Goal: Find specific page/section: Find specific page/section

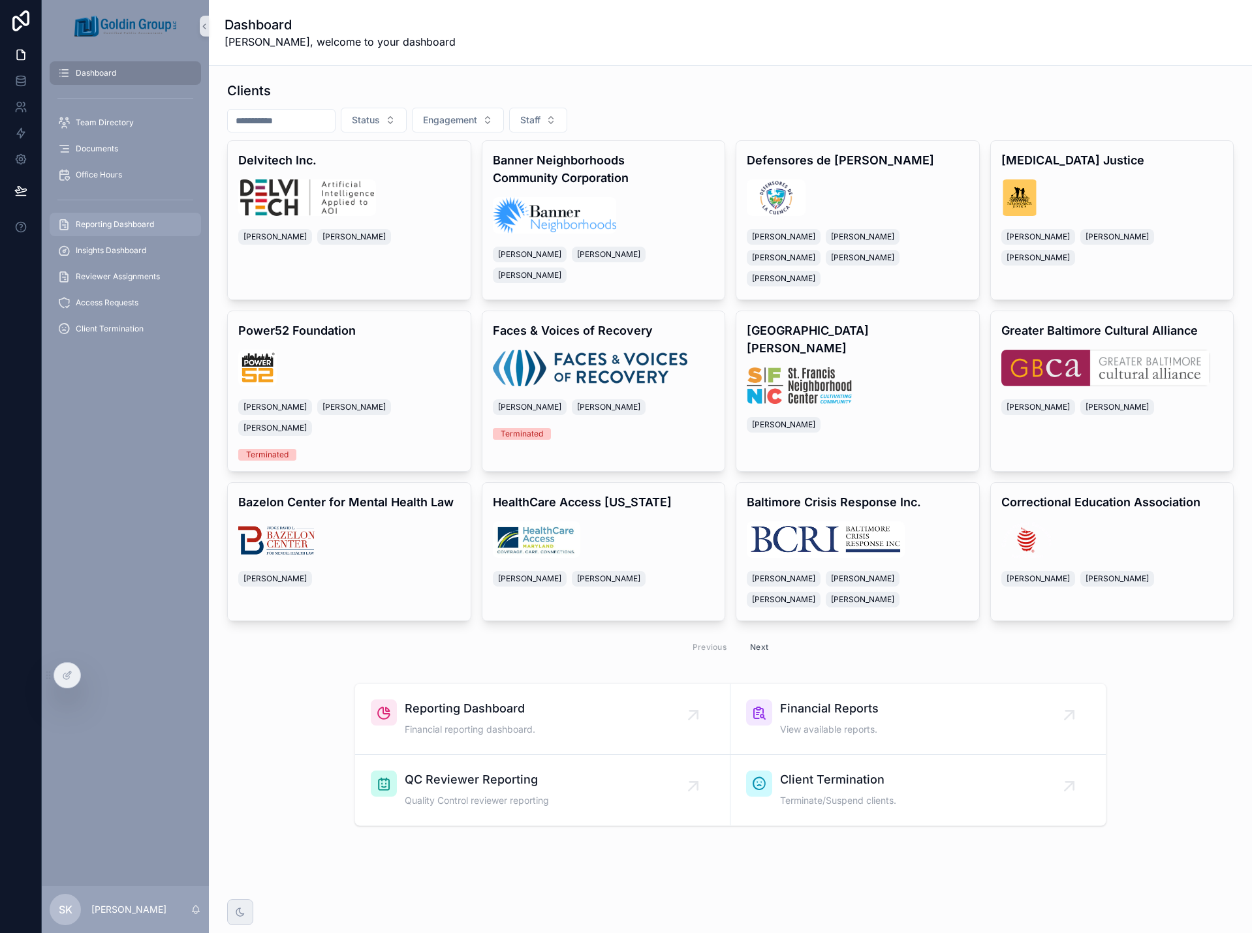
click at [107, 228] on span "Reporting Dashboard" at bounding box center [115, 224] width 78 height 10
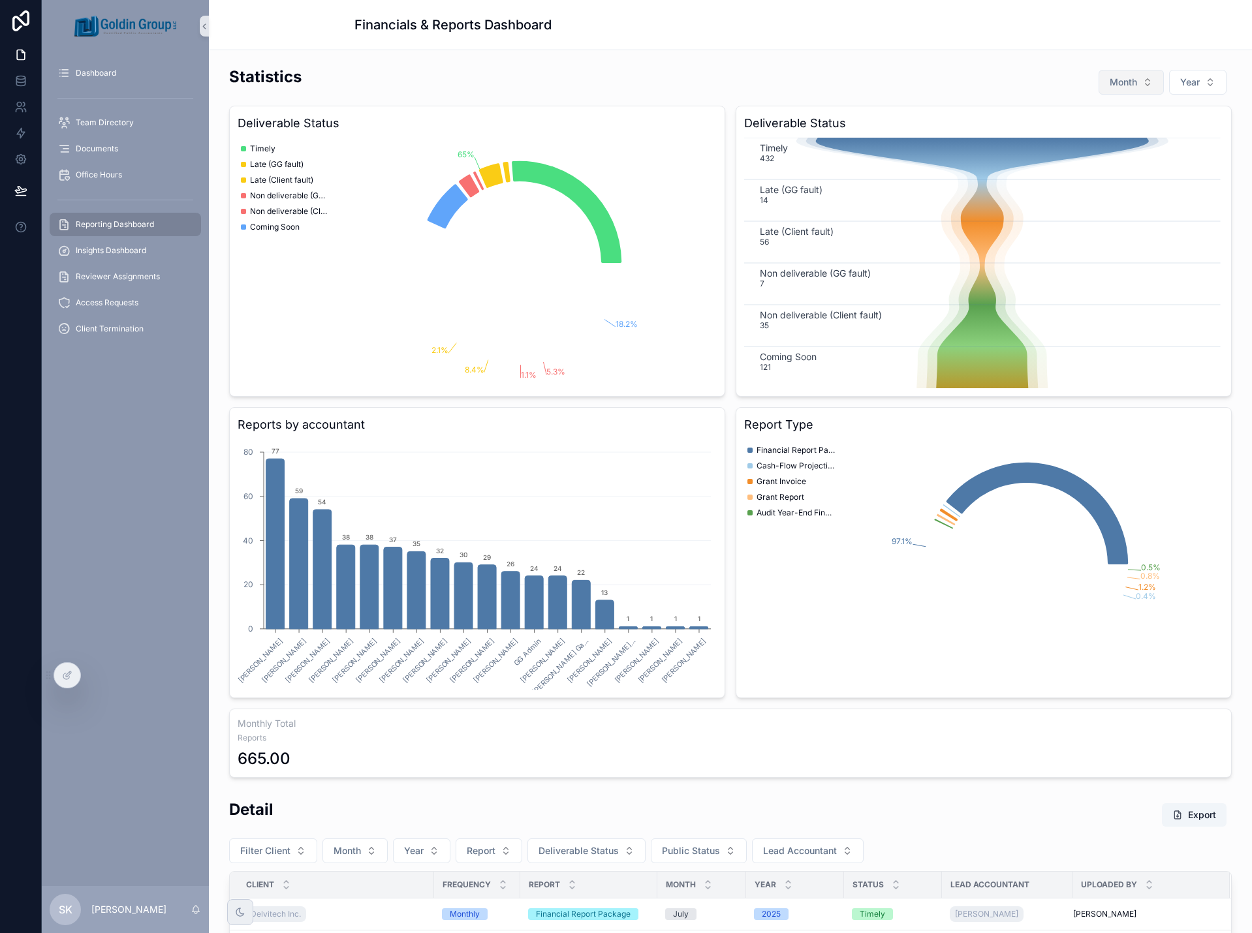
click at [1109, 89] on button "Month" at bounding box center [1131, 82] width 65 height 25
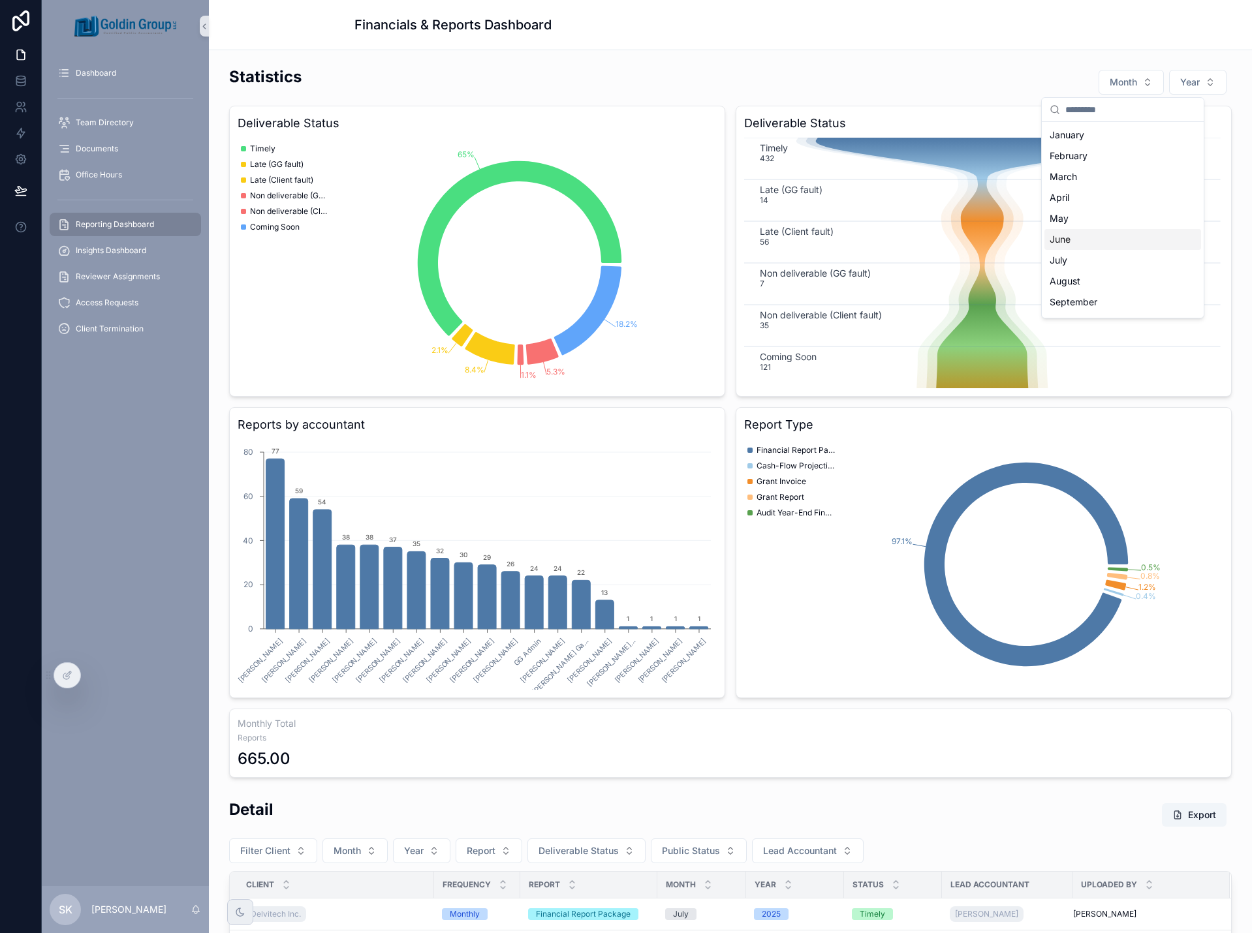
click at [1080, 257] on div "July" at bounding box center [1122, 260] width 157 height 21
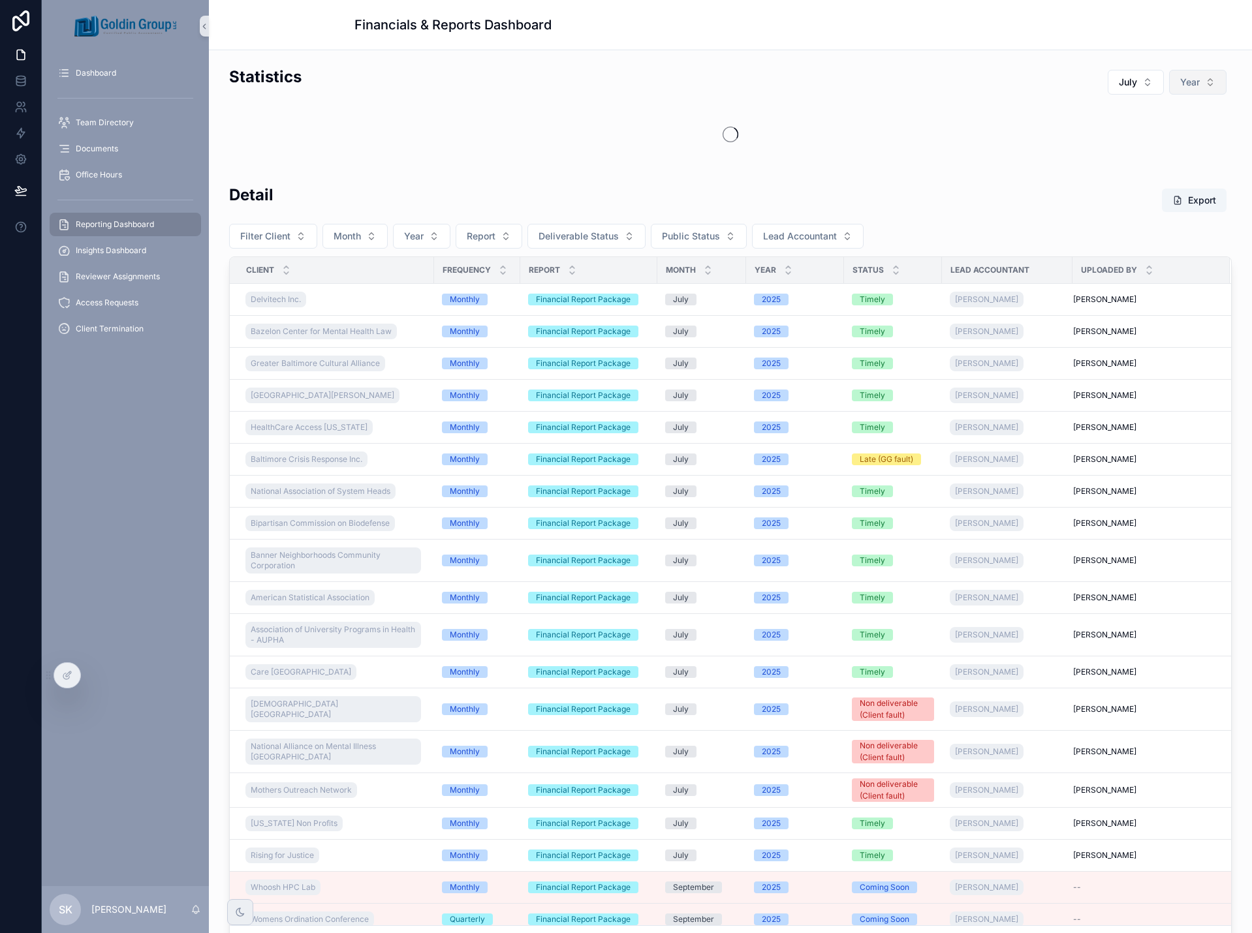
click at [1180, 87] on span "Year" at bounding box center [1190, 82] width 20 height 13
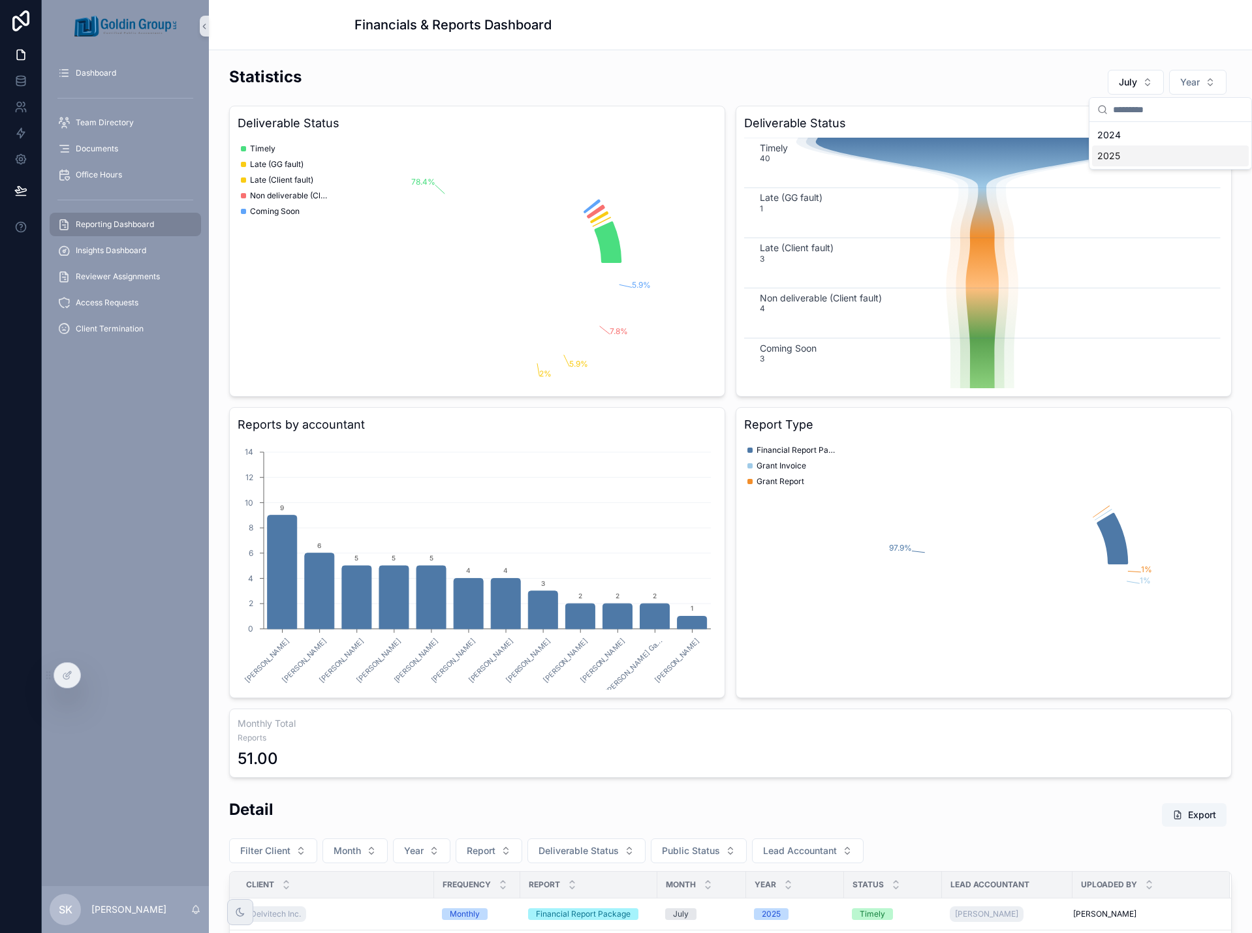
click at [1151, 159] on div "2025" at bounding box center [1170, 156] width 157 height 21
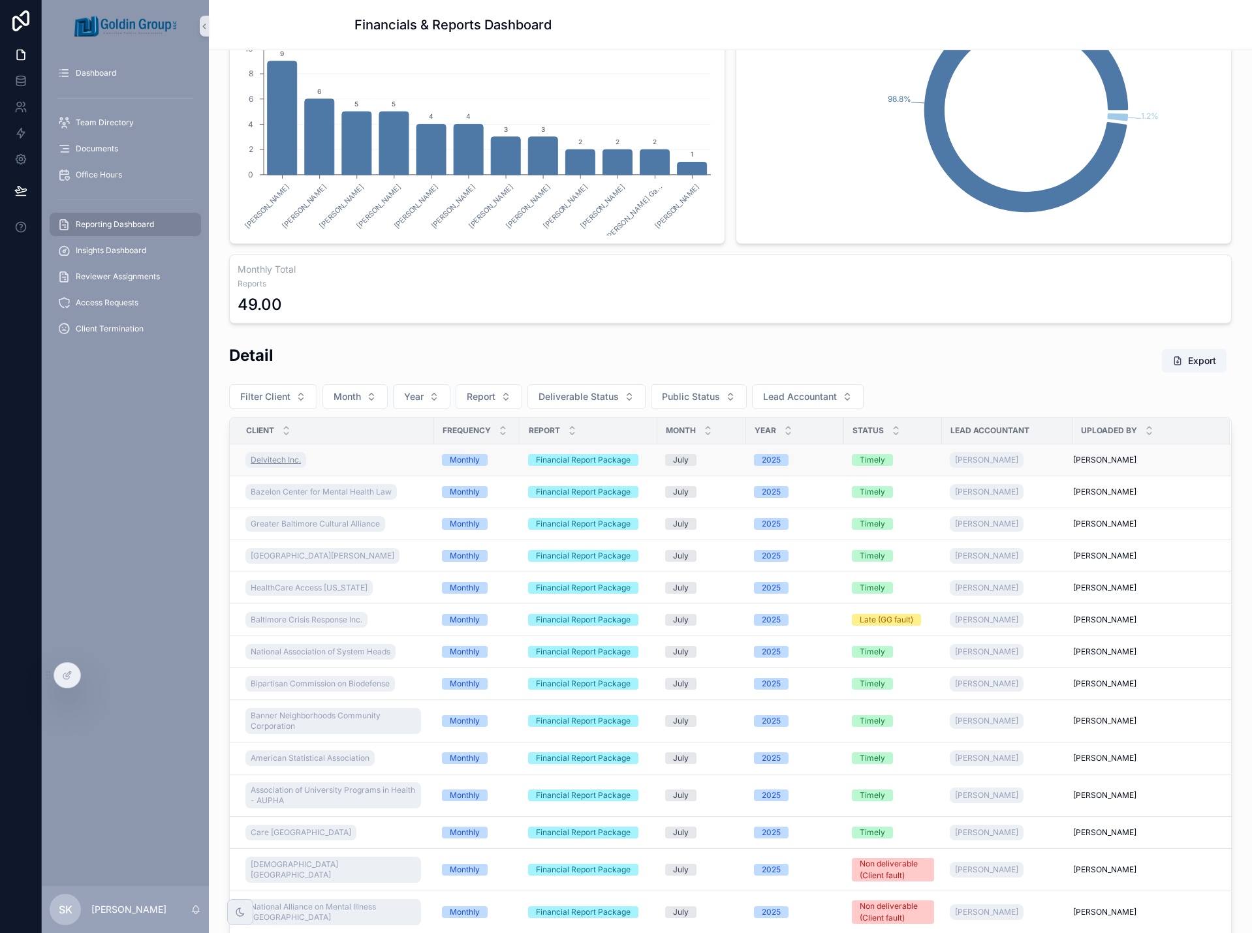
scroll to position [457, 0]
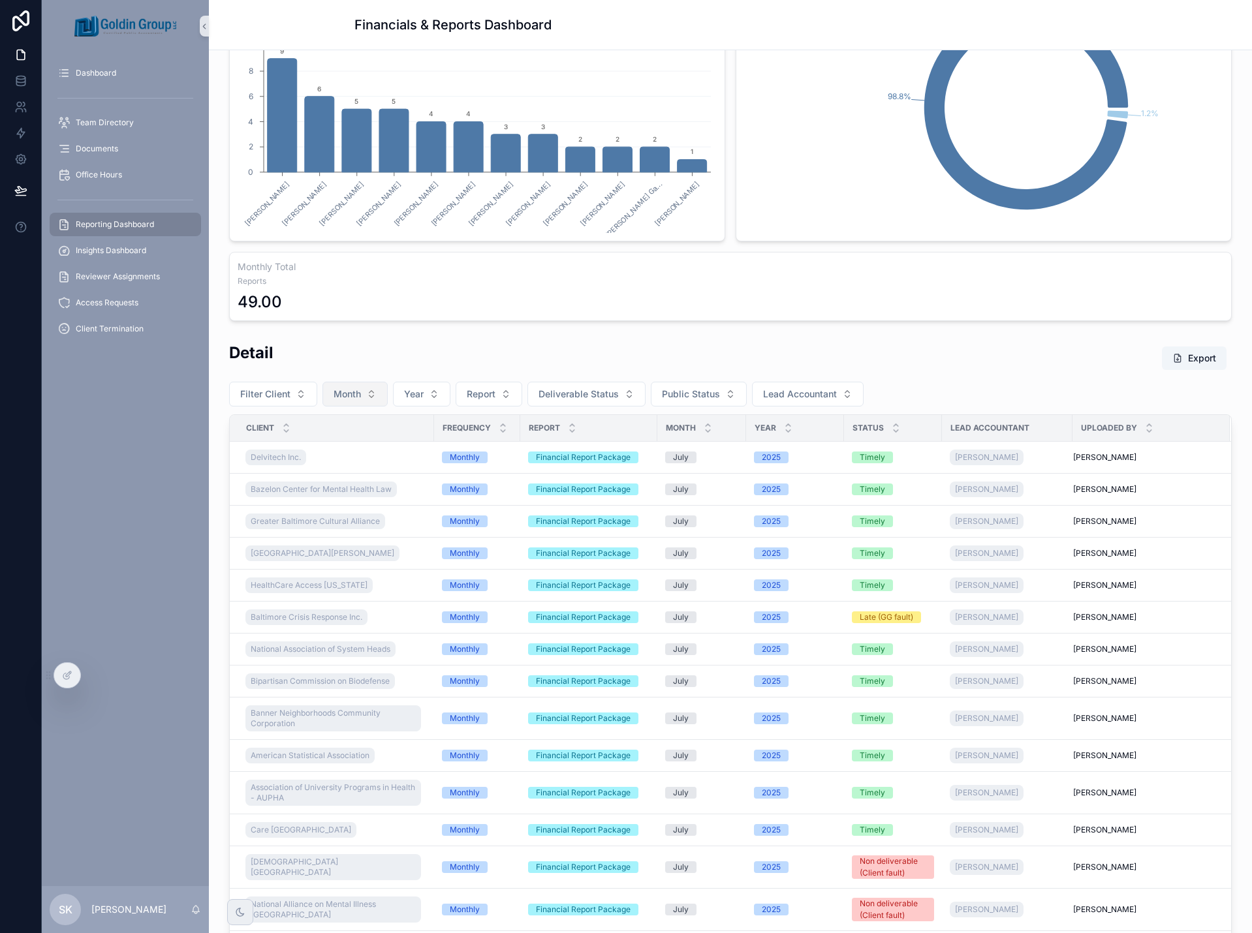
click at [352, 399] on span "Month" at bounding box center [347, 394] width 27 height 13
click at [330, 572] on div "July" at bounding box center [353, 572] width 157 height 21
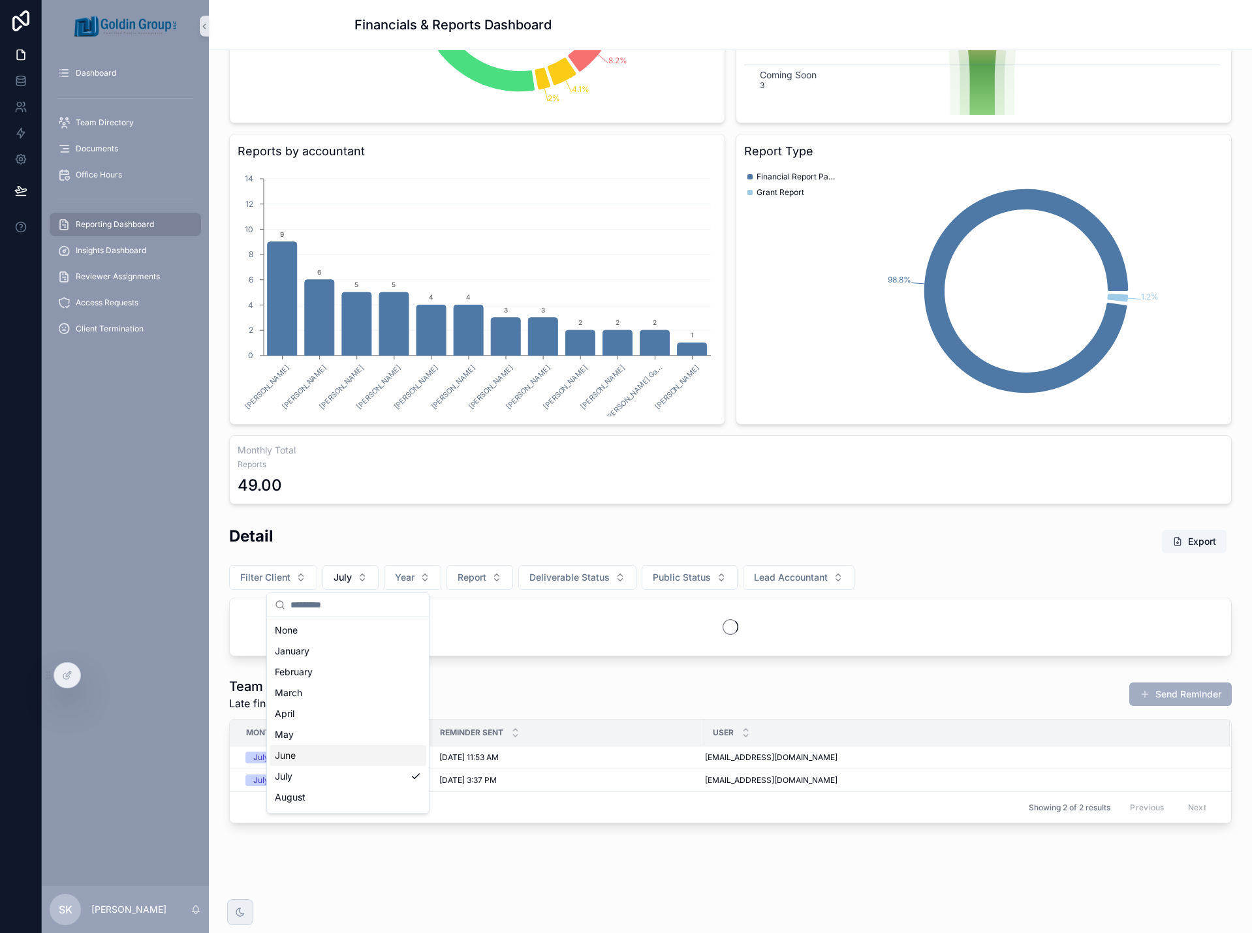
scroll to position [274, 0]
click at [413, 579] on button "Year" at bounding box center [412, 577] width 57 height 25
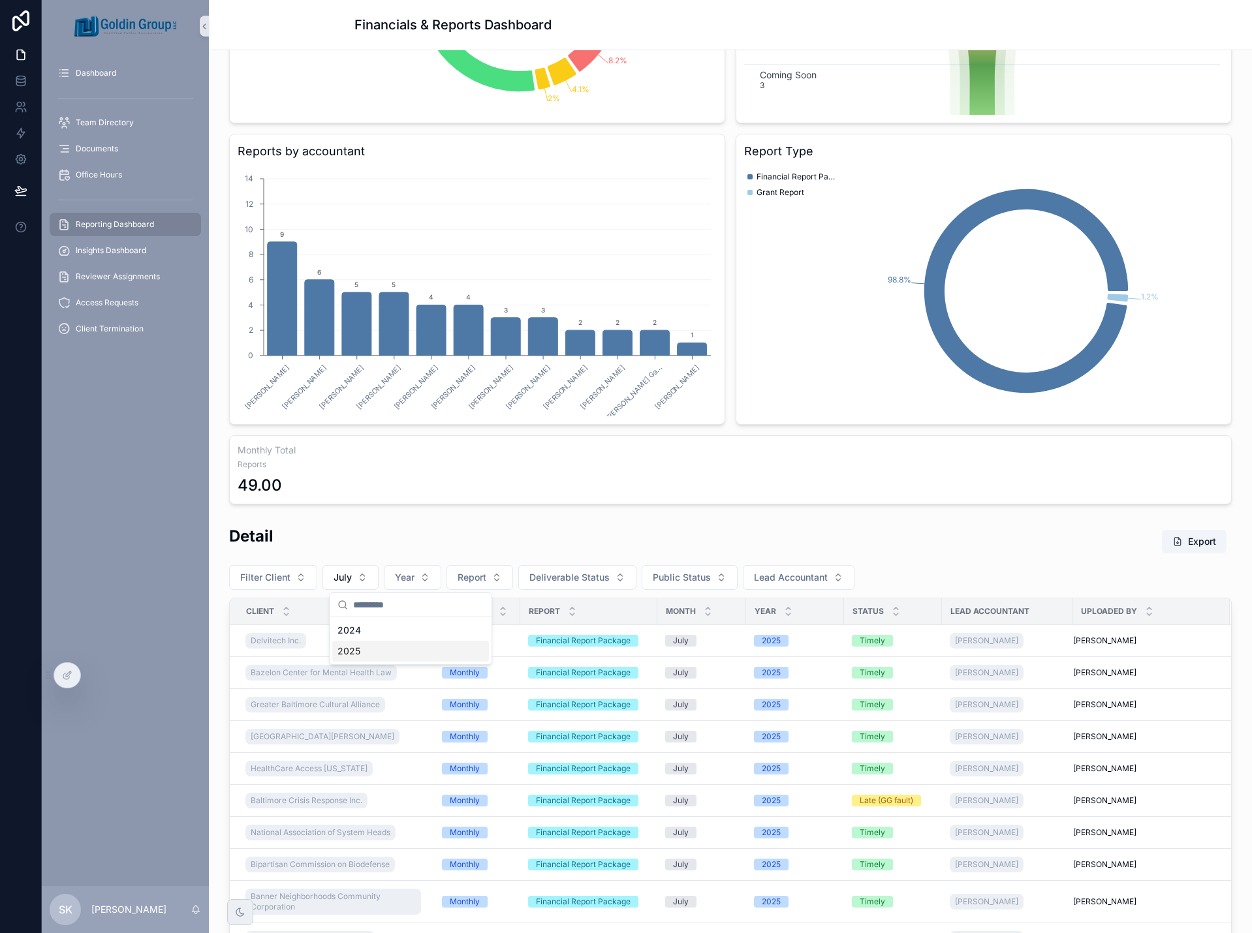
click at [396, 650] on div "2025" at bounding box center [410, 651] width 157 height 21
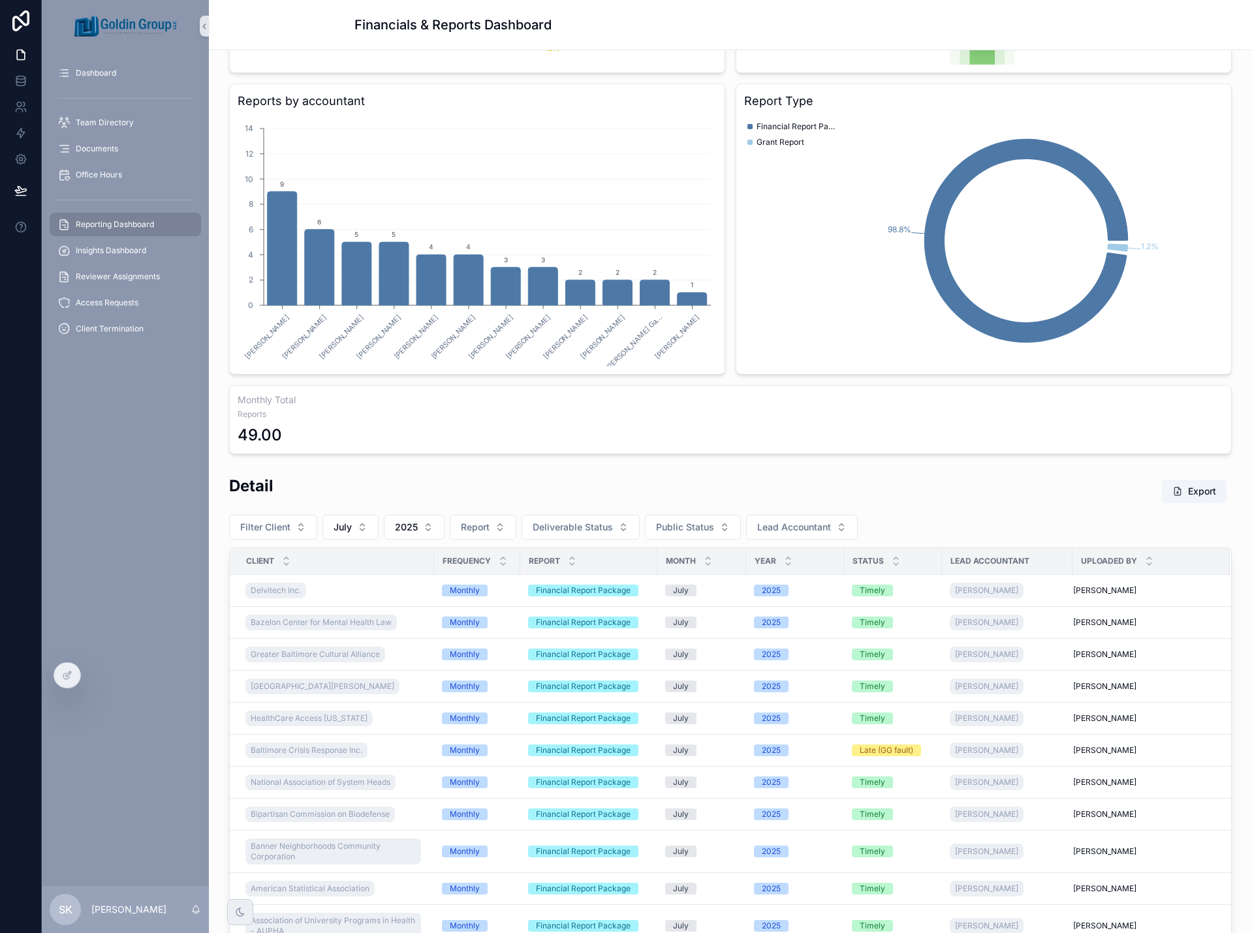
scroll to position [535, 0]
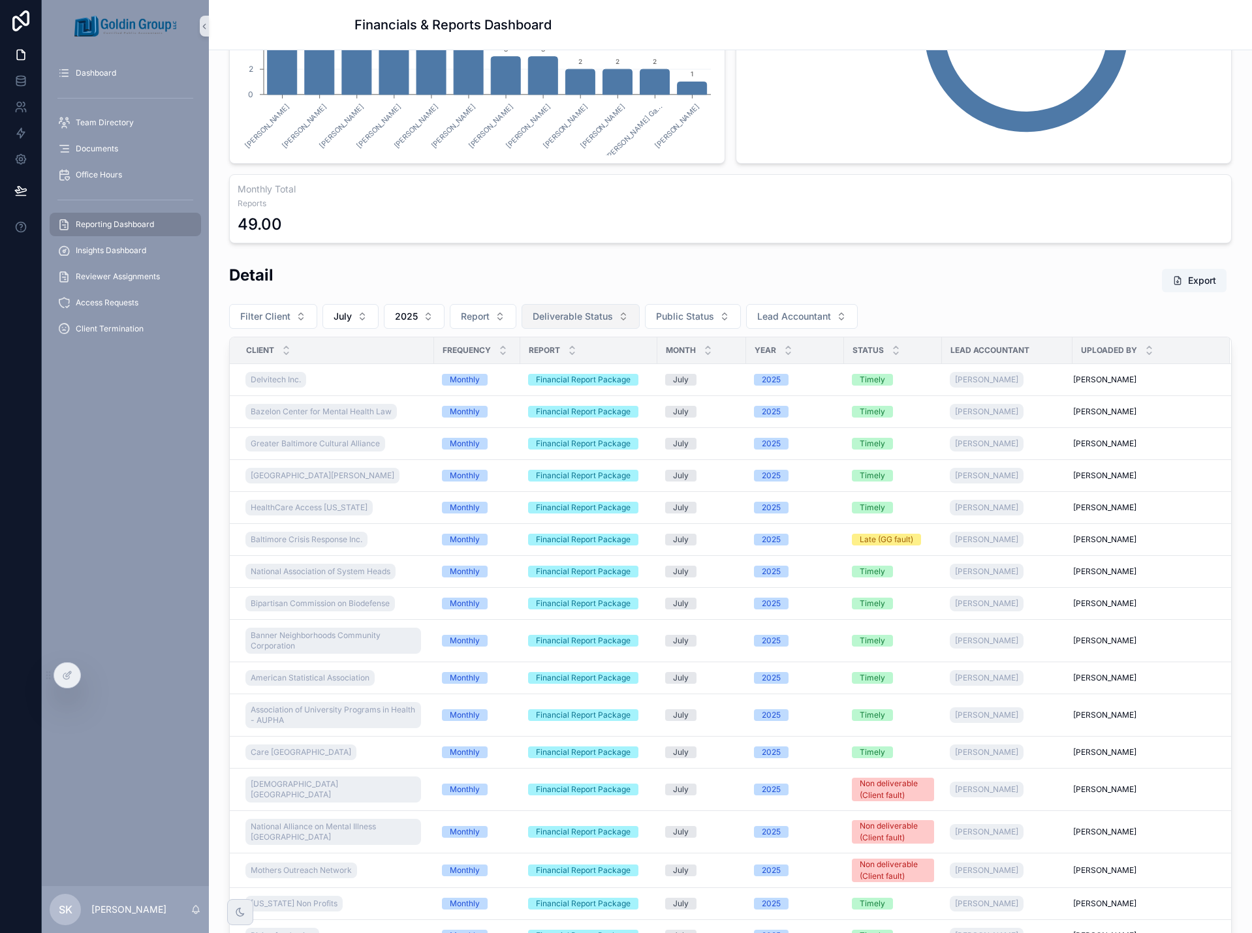
click at [593, 319] on span "Deliverable Status" at bounding box center [573, 316] width 80 height 13
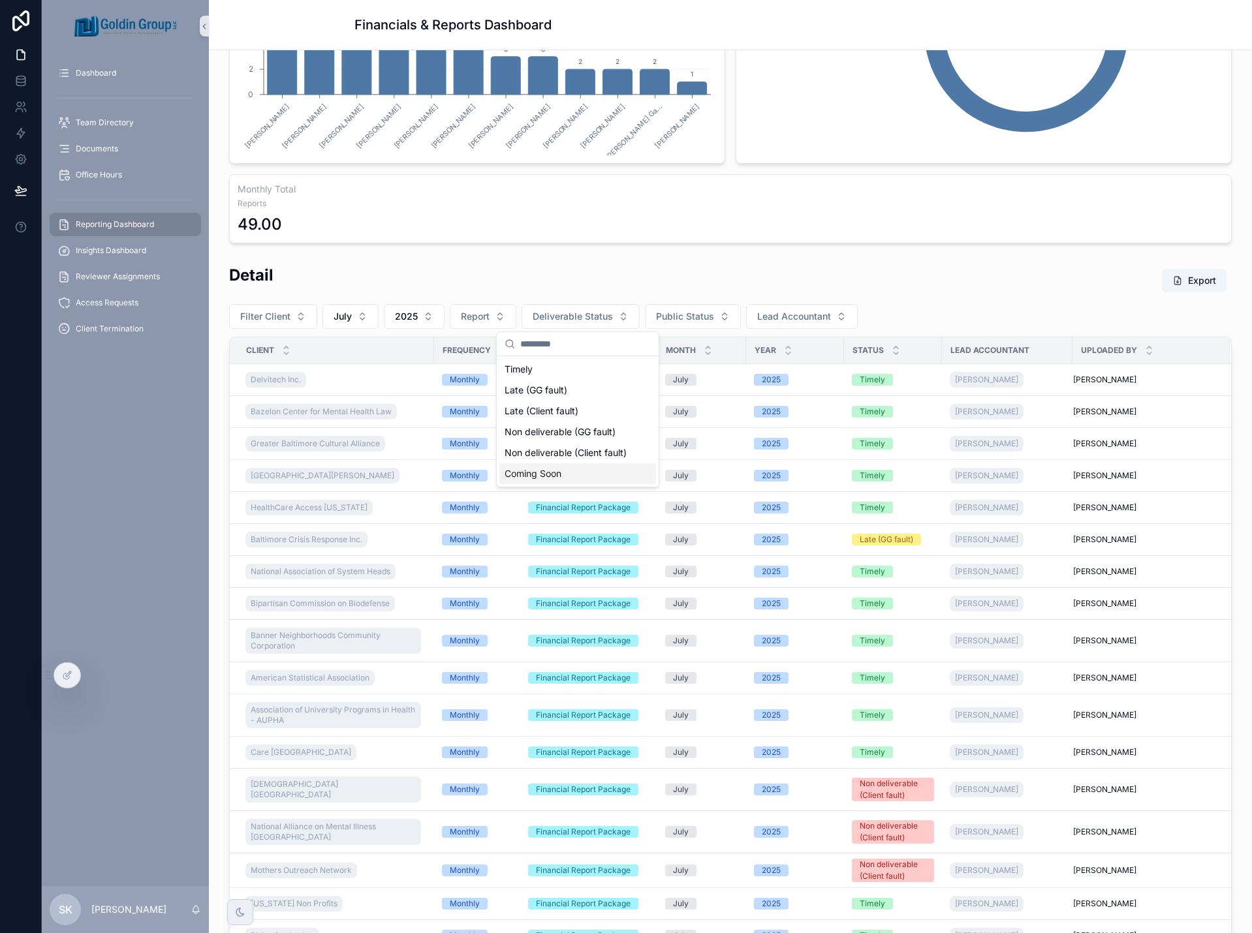
click at [568, 478] on div "Coming Soon" at bounding box center [577, 473] width 157 height 21
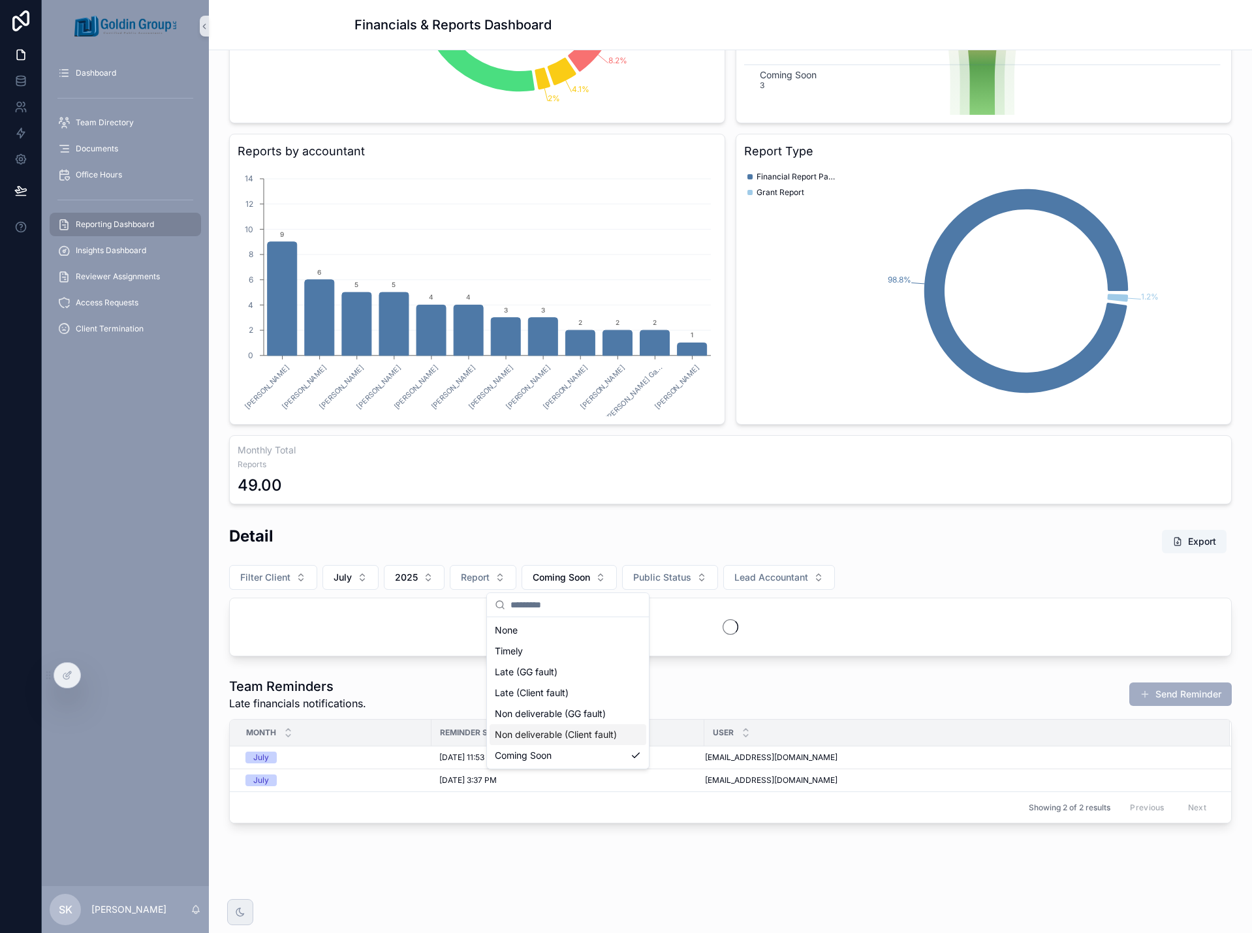
scroll to position [274, 0]
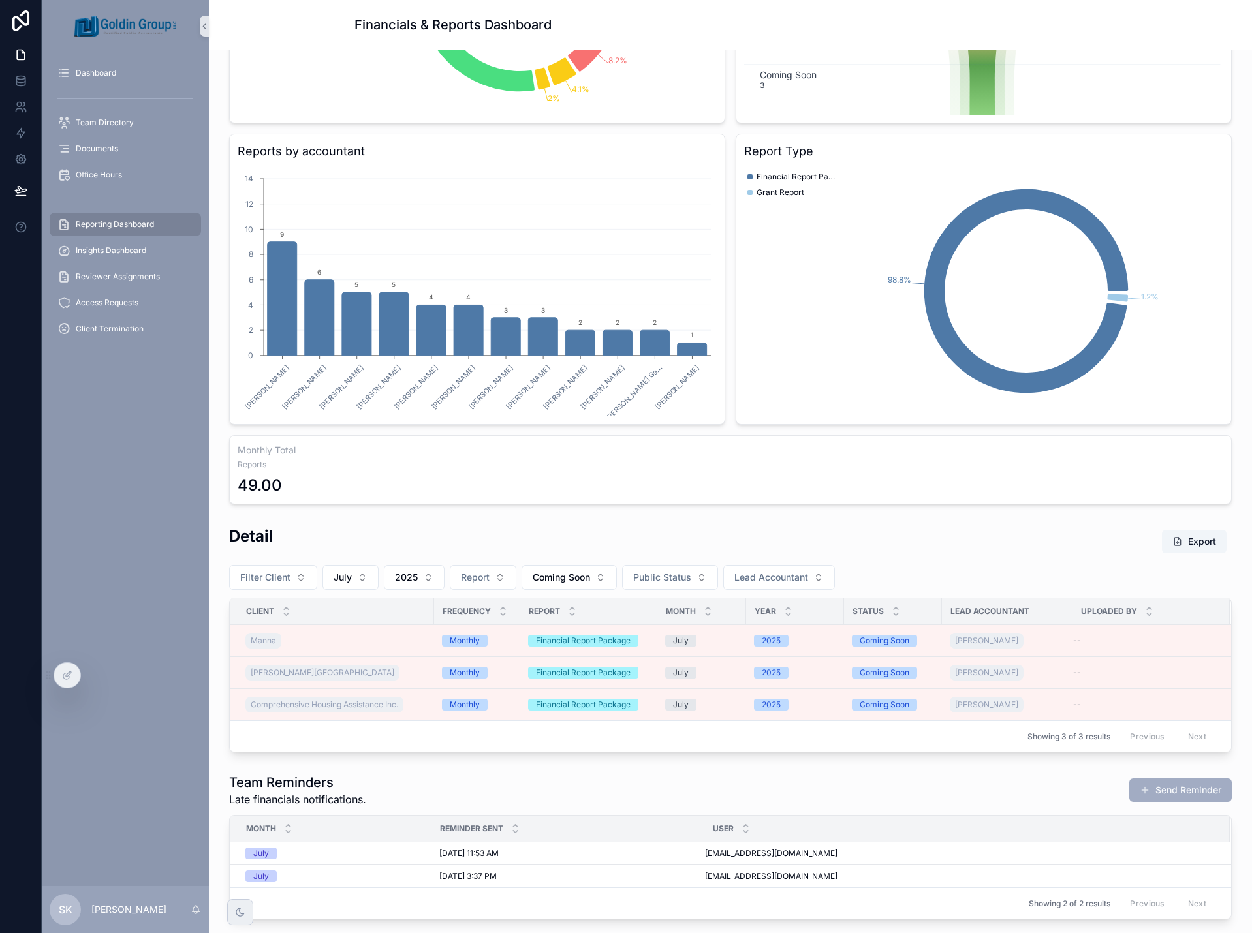
click at [779, 531] on div "Detail Export" at bounding box center [730, 541] width 1003 height 32
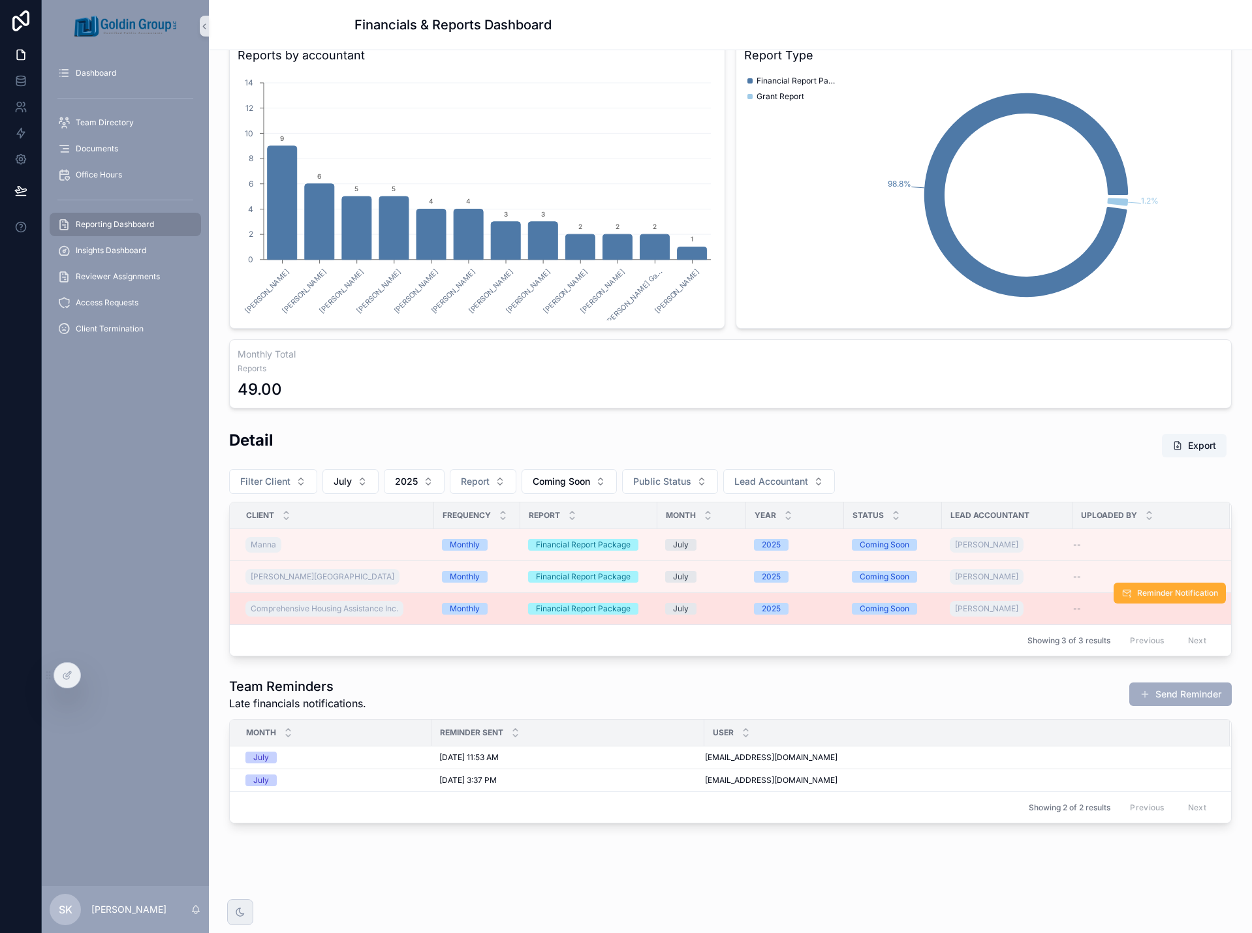
scroll to position [0, 0]
